Goal: Use online tool/utility: Use online tool/utility

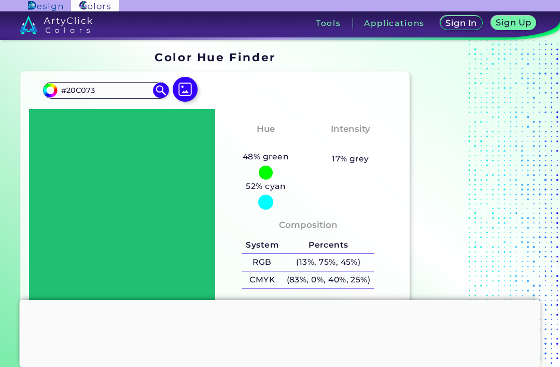
click at [83, 90] on input "#20C073" at bounding box center [106, 90] width 96 height 14
click at [96, 86] on input "#20C073" at bounding box center [106, 90] width 96 height 14
click at [99, 89] on input "#20C073" at bounding box center [106, 90] width 96 height 14
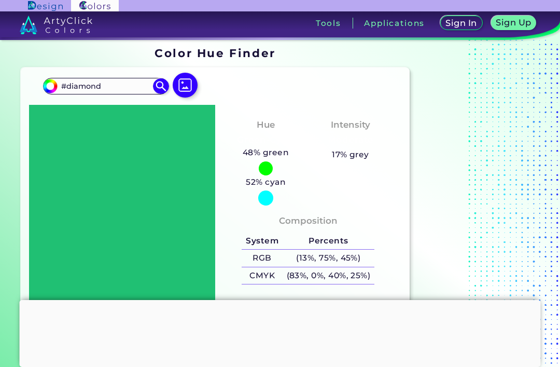
scroll to position [4, 0]
click at [100, 87] on input "#diamond" at bounding box center [106, 86] width 96 height 14
click at [112, 85] on input "#diamond" at bounding box center [106, 86] width 96 height 14
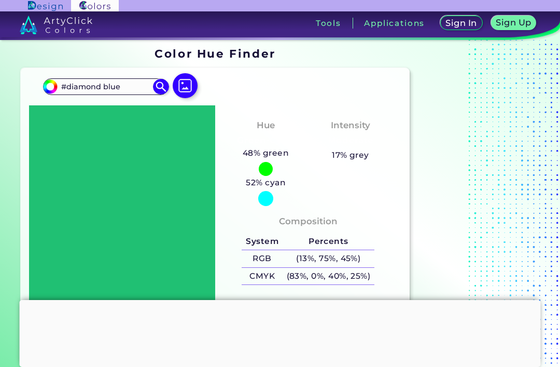
type input "#diamond blue"
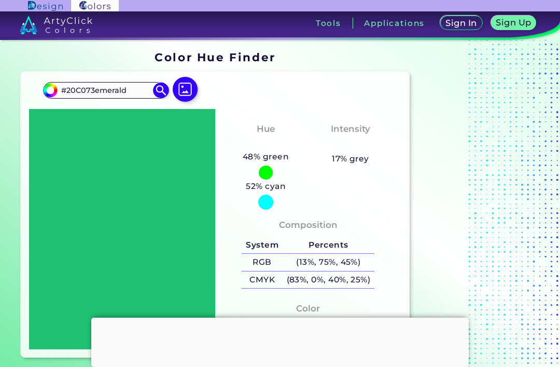
click at [91, 91] on input "#20C073emerald" at bounding box center [106, 90] width 96 height 14
click at [104, 91] on input "#emerald" at bounding box center [106, 90] width 96 height 14
type input "#emerald"
